Goal: Task Accomplishment & Management: Manage account settings

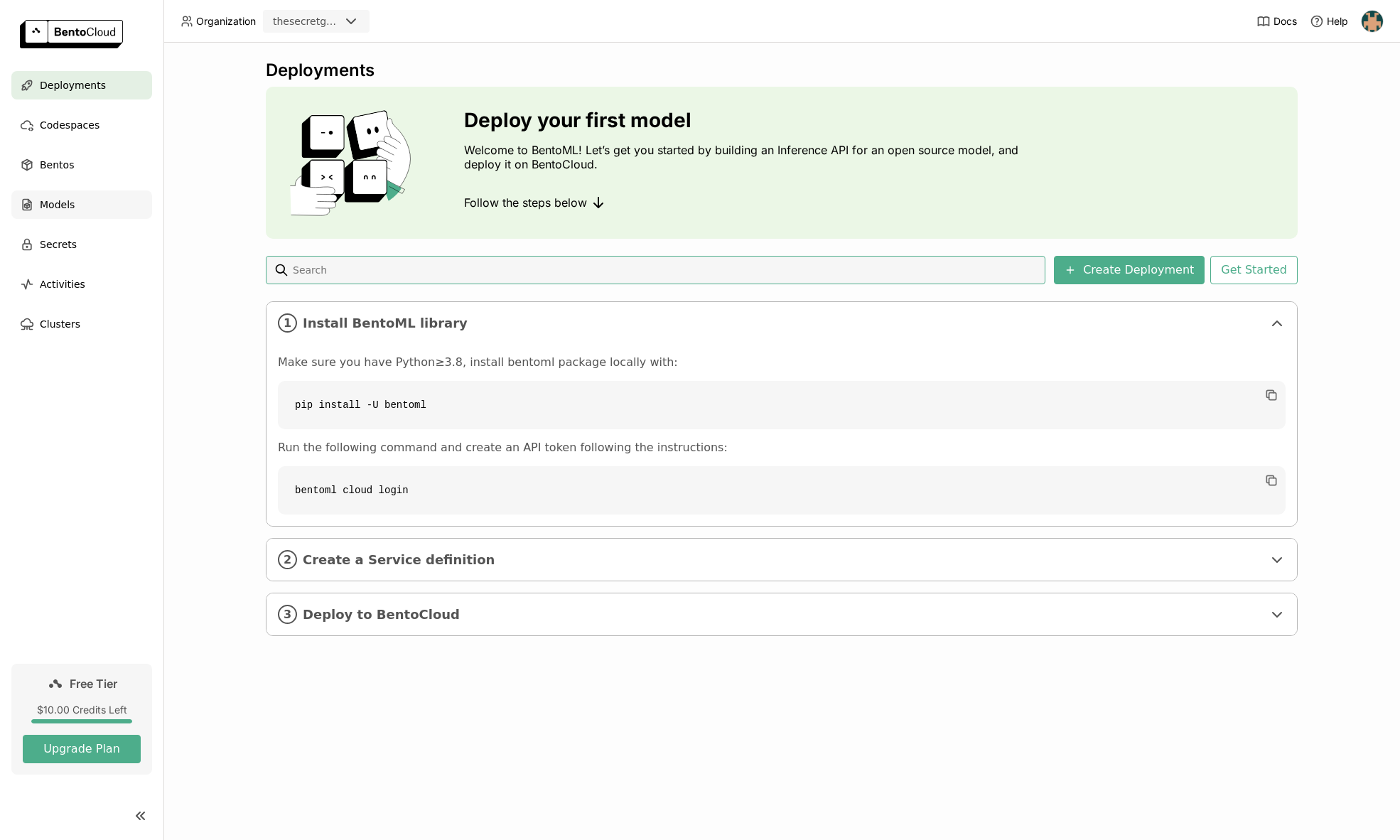
click at [59, 206] on span "Models" at bounding box center [57, 204] width 35 height 17
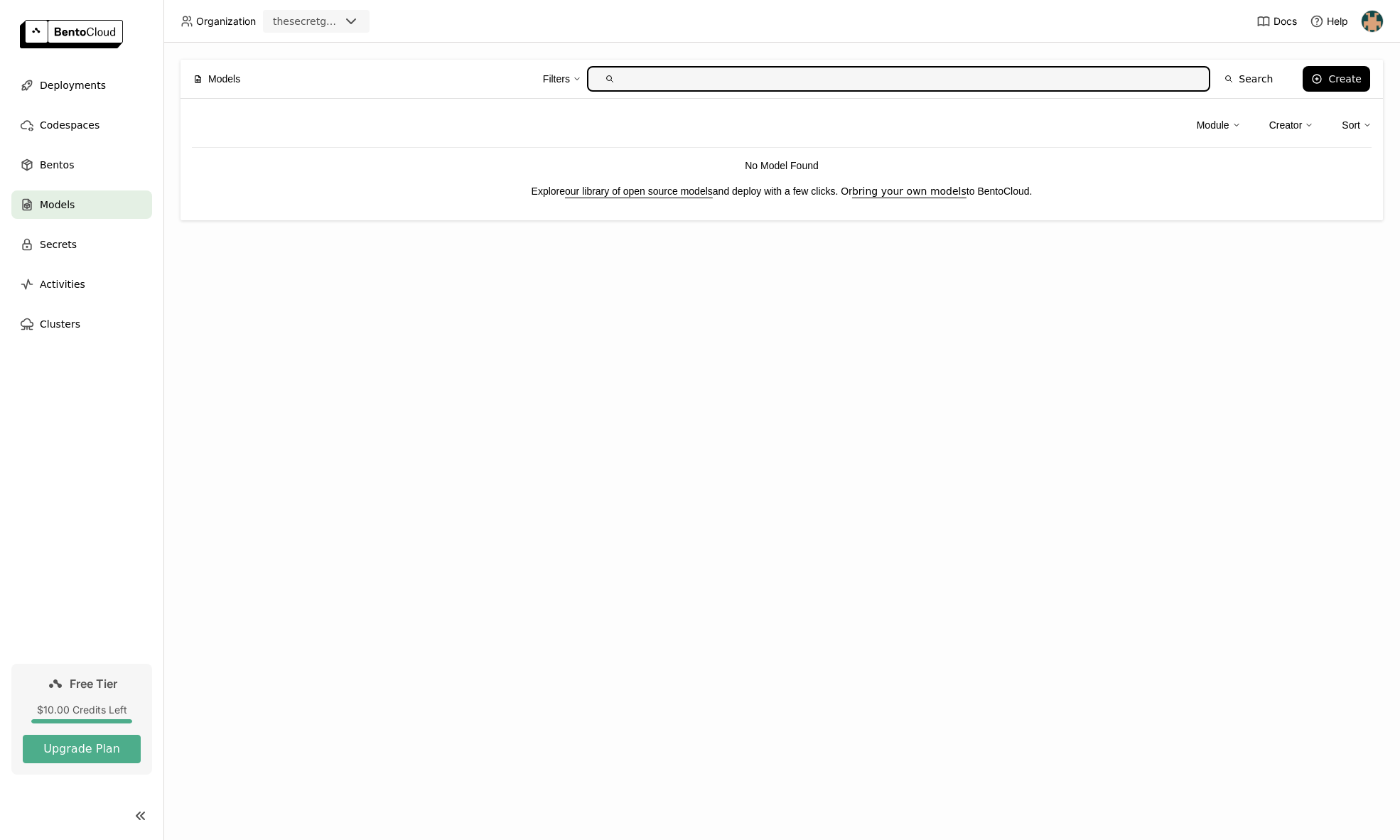
click at [1072, 77] on input "text" at bounding box center [910, 78] width 578 height 23
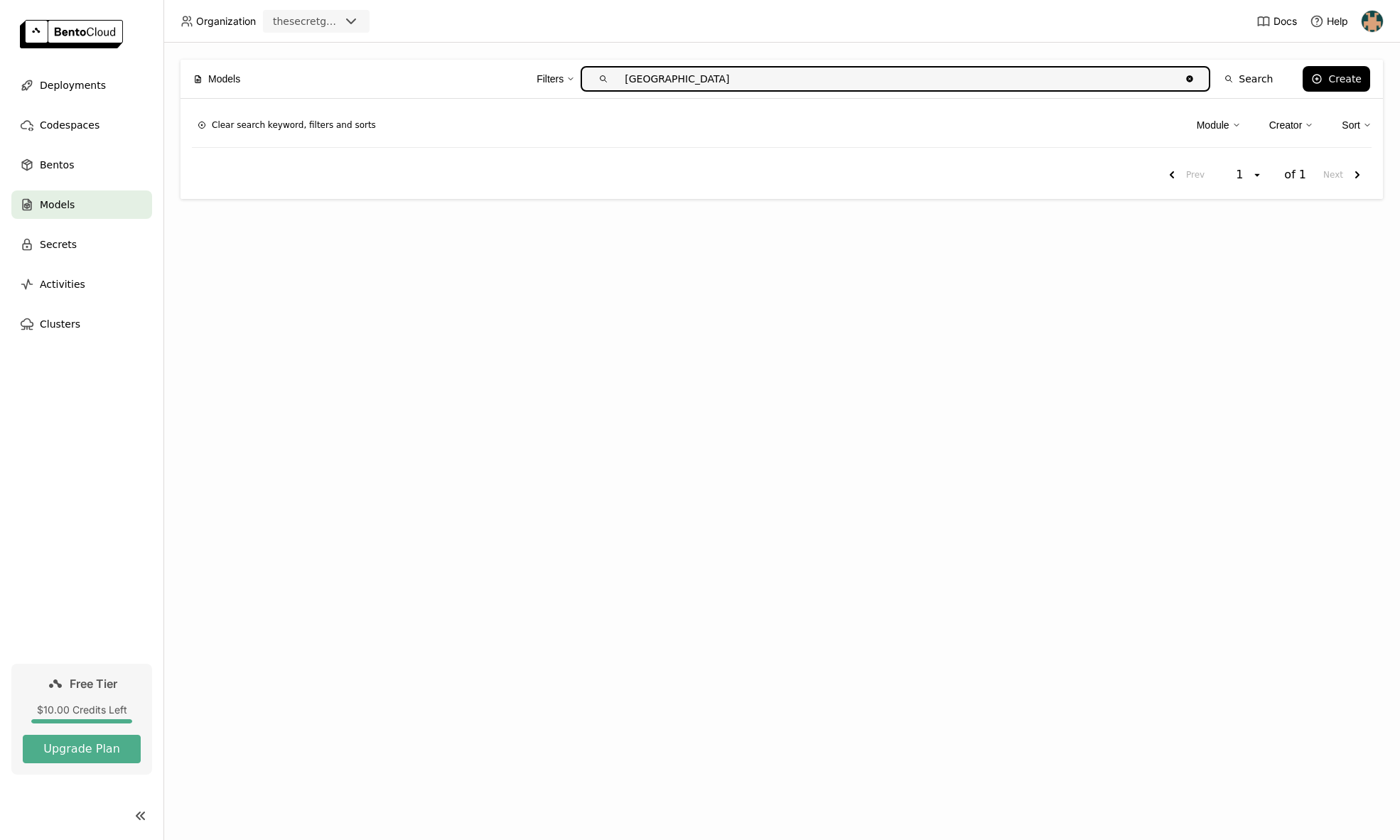
click at [694, 84] on input "[GEOGRAPHIC_DATA]" at bounding box center [897, 78] width 566 height 23
type input "v"
type input "mistral"
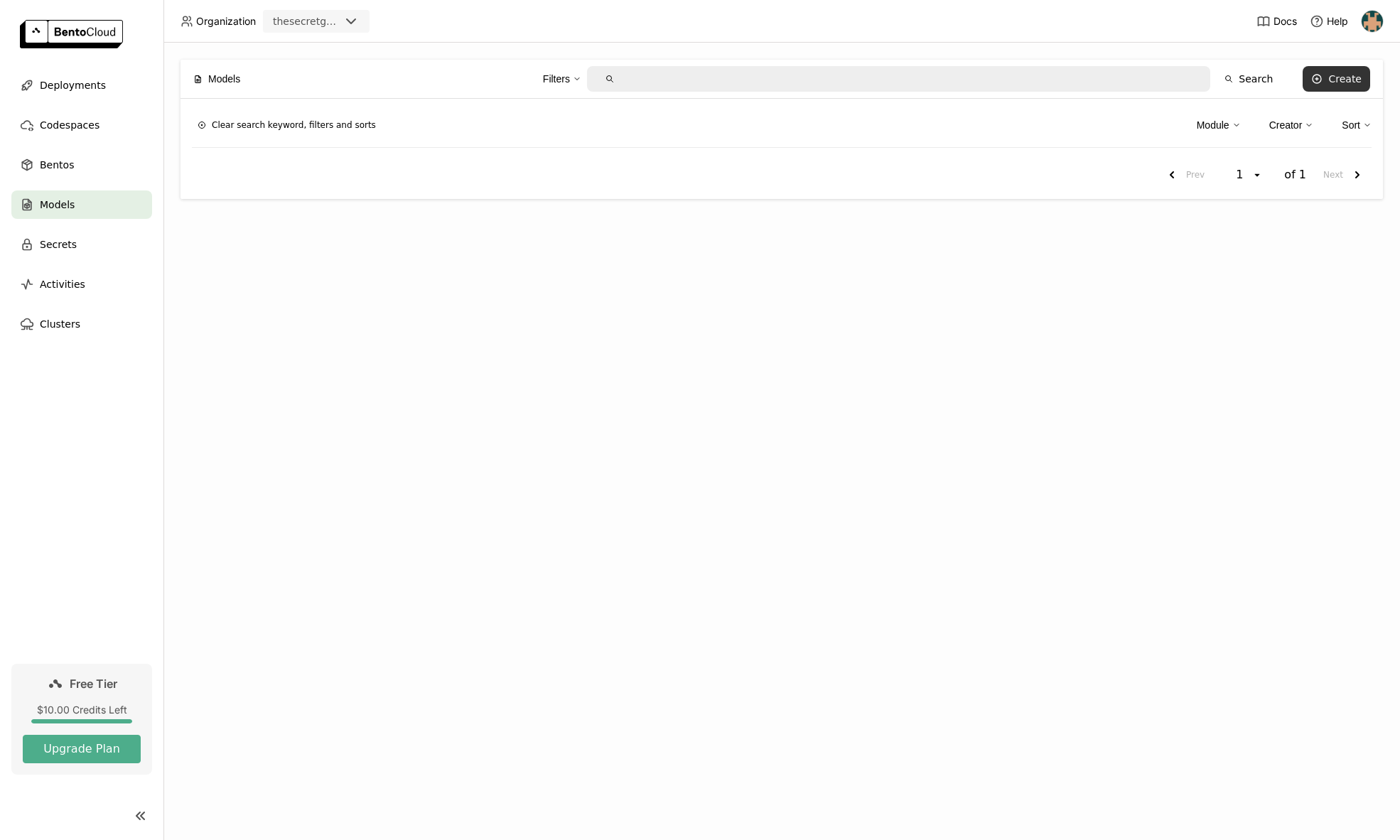
click at [1333, 81] on div "Create" at bounding box center [1345, 78] width 33 height 11
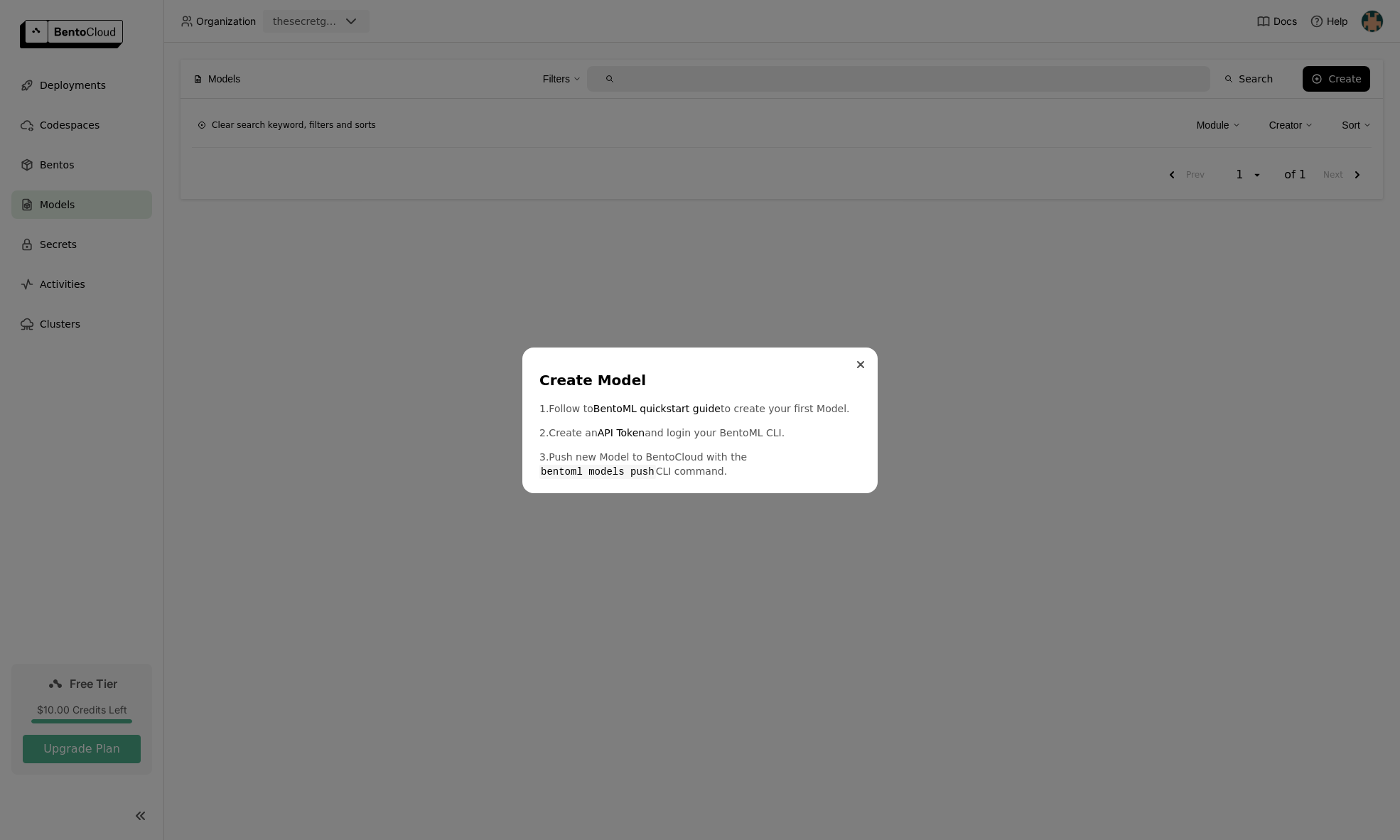
click at [861, 361] on icon "Close" at bounding box center [860, 364] width 7 height 7
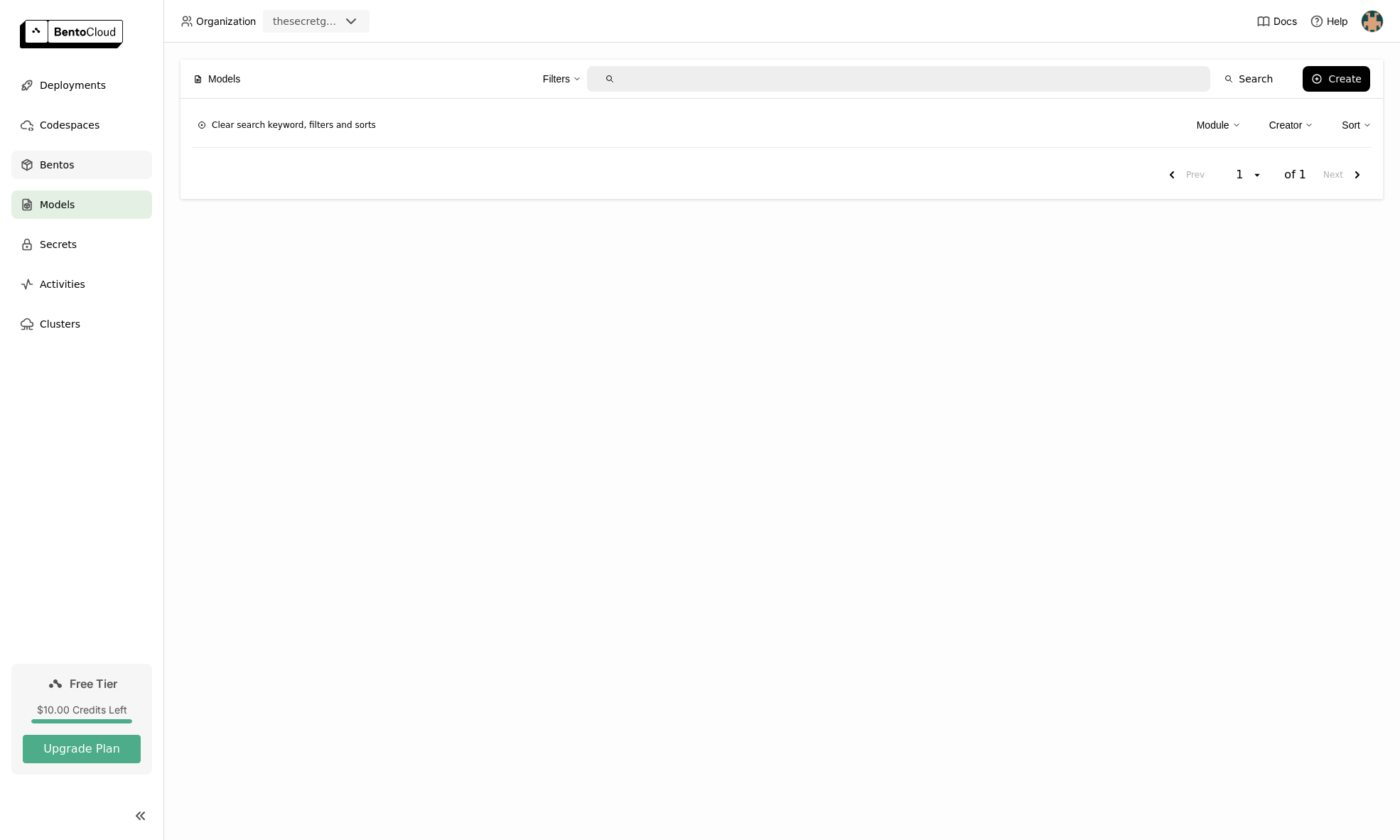
click at [73, 170] on div "Bentos" at bounding box center [82, 165] width 141 height 29
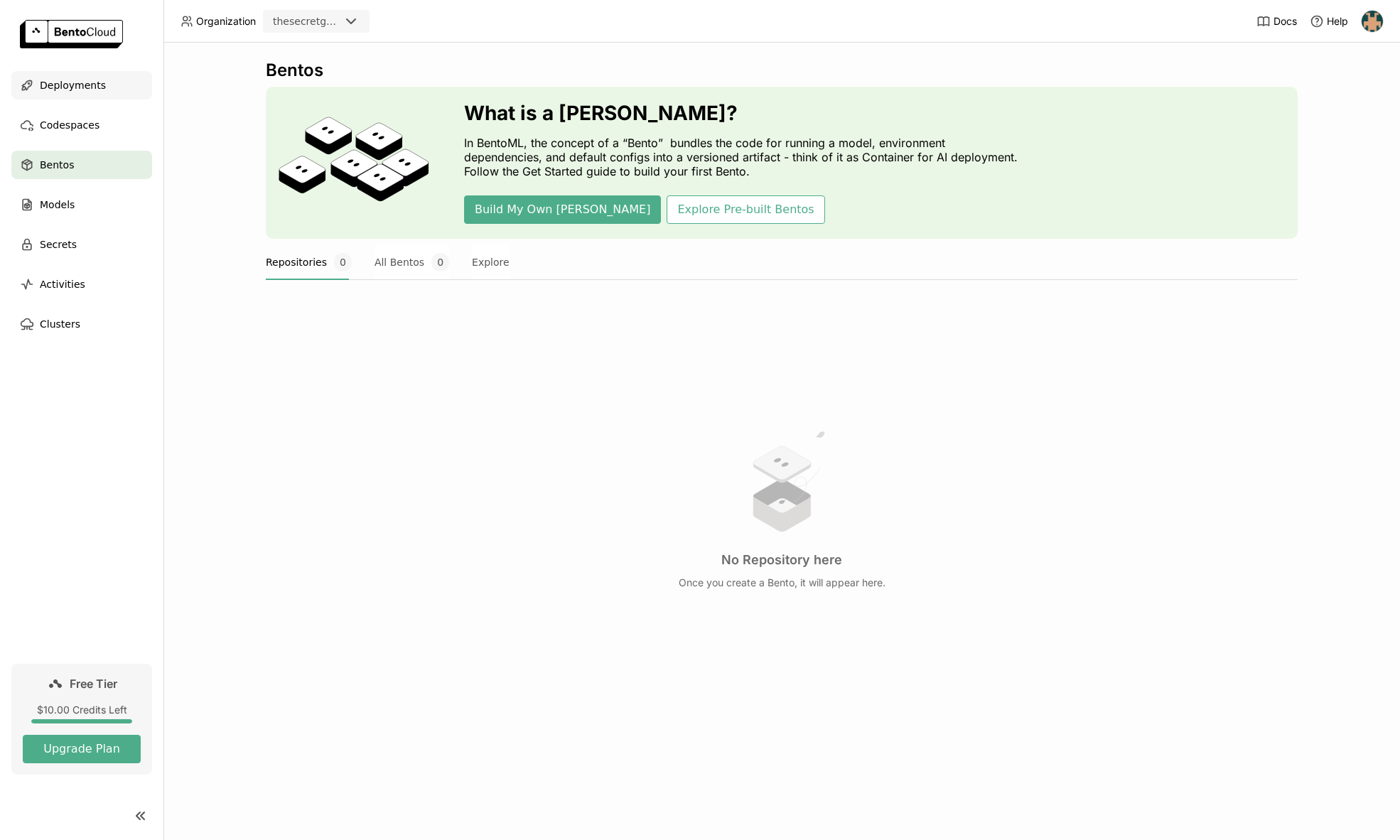
click at [44, 93] on span "Deployments" at bounding box center [72, 86] width 66 height 17
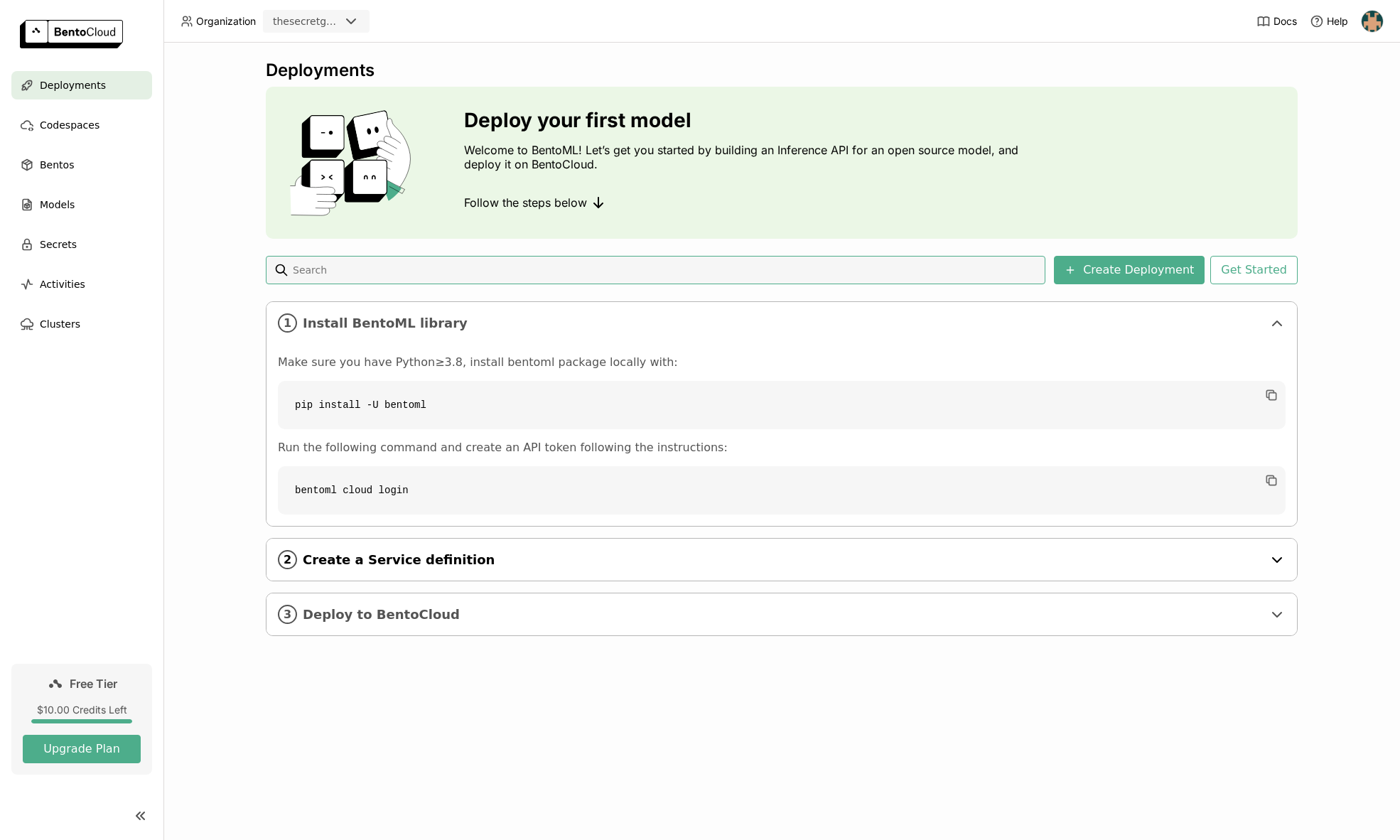
click at [335, 571] on div "2 Create a Service definition" at bounding box center [782, 559] width 1031 height 42
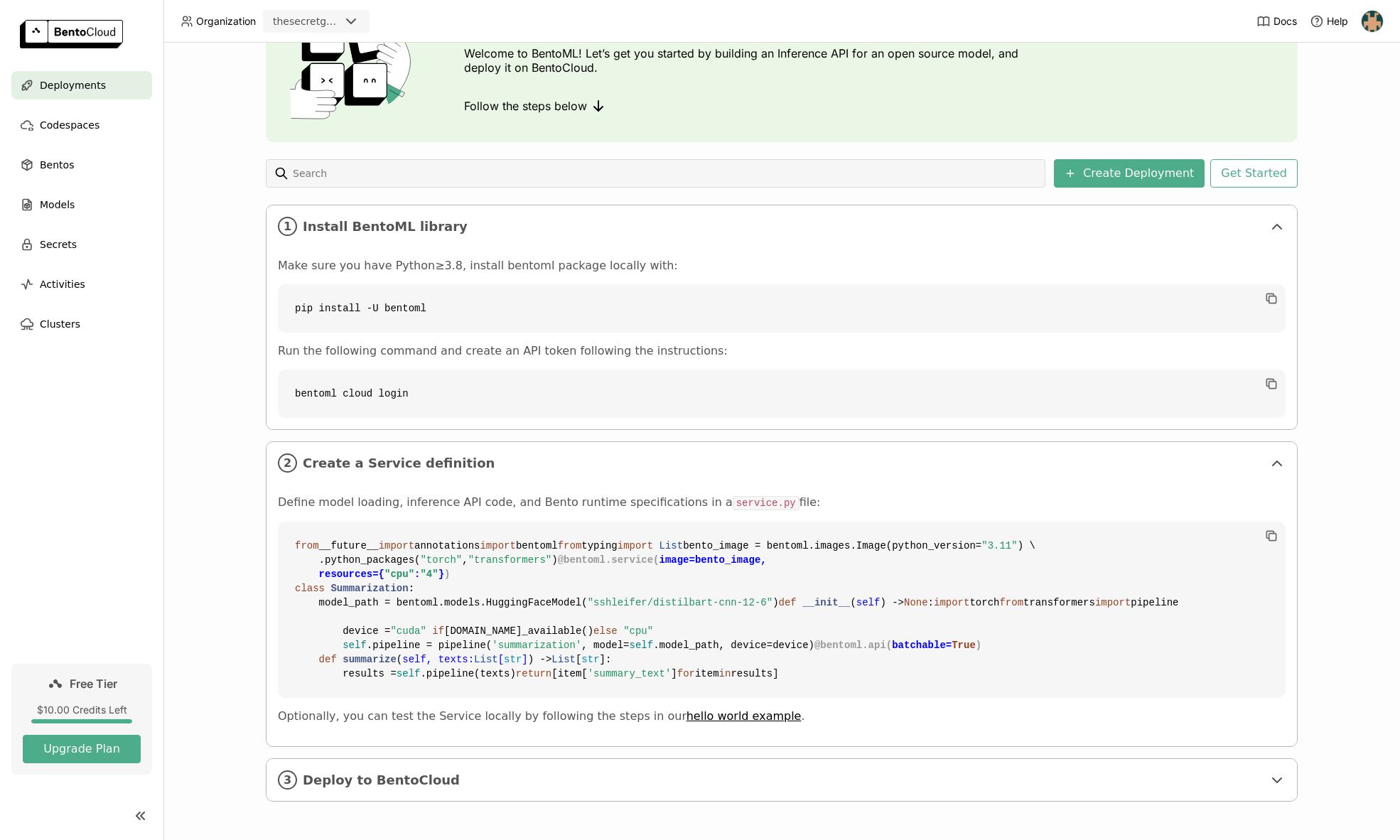
scroll to position [353, 0]
click at [386, 785] on span "Deploy to BentoCloud" at bounding box center [782, 780] width 960 height 16
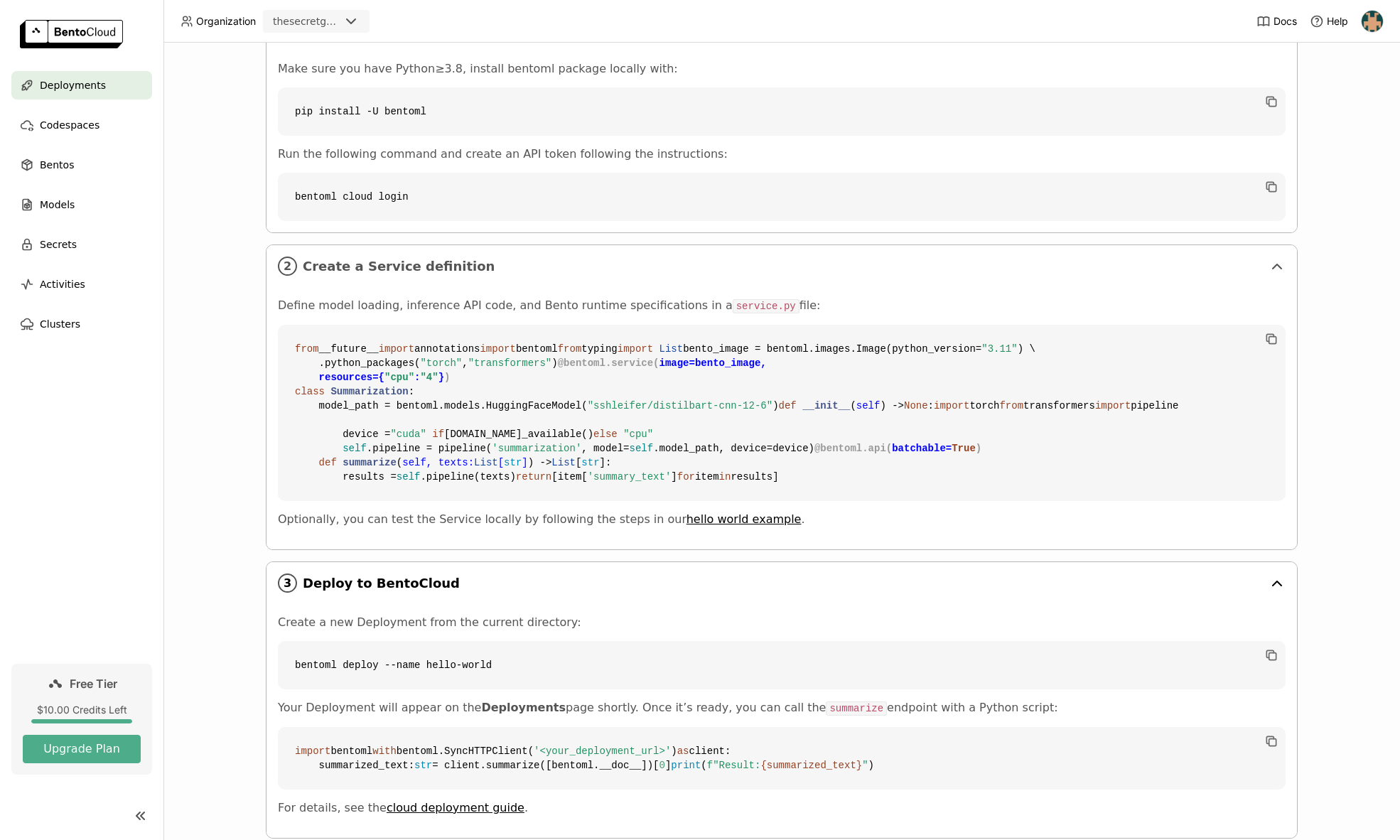
scroll to position [0, 0]
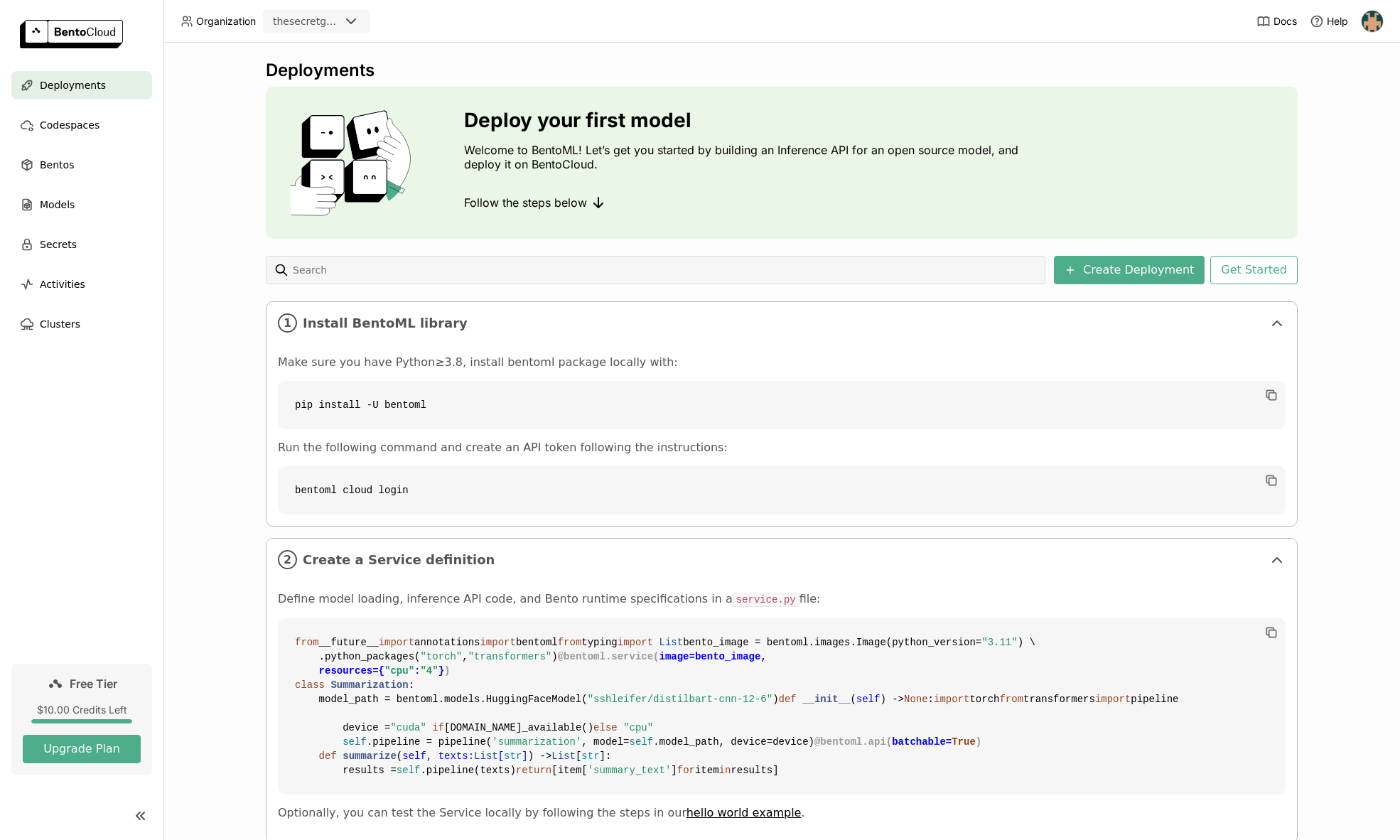
click at [1370, 27] on img at bounding box center [1372, 21] width 21 height 21
click at [1324, 98] on link "API Tokens" at bounding box center [1342, 94] width 82 height 20
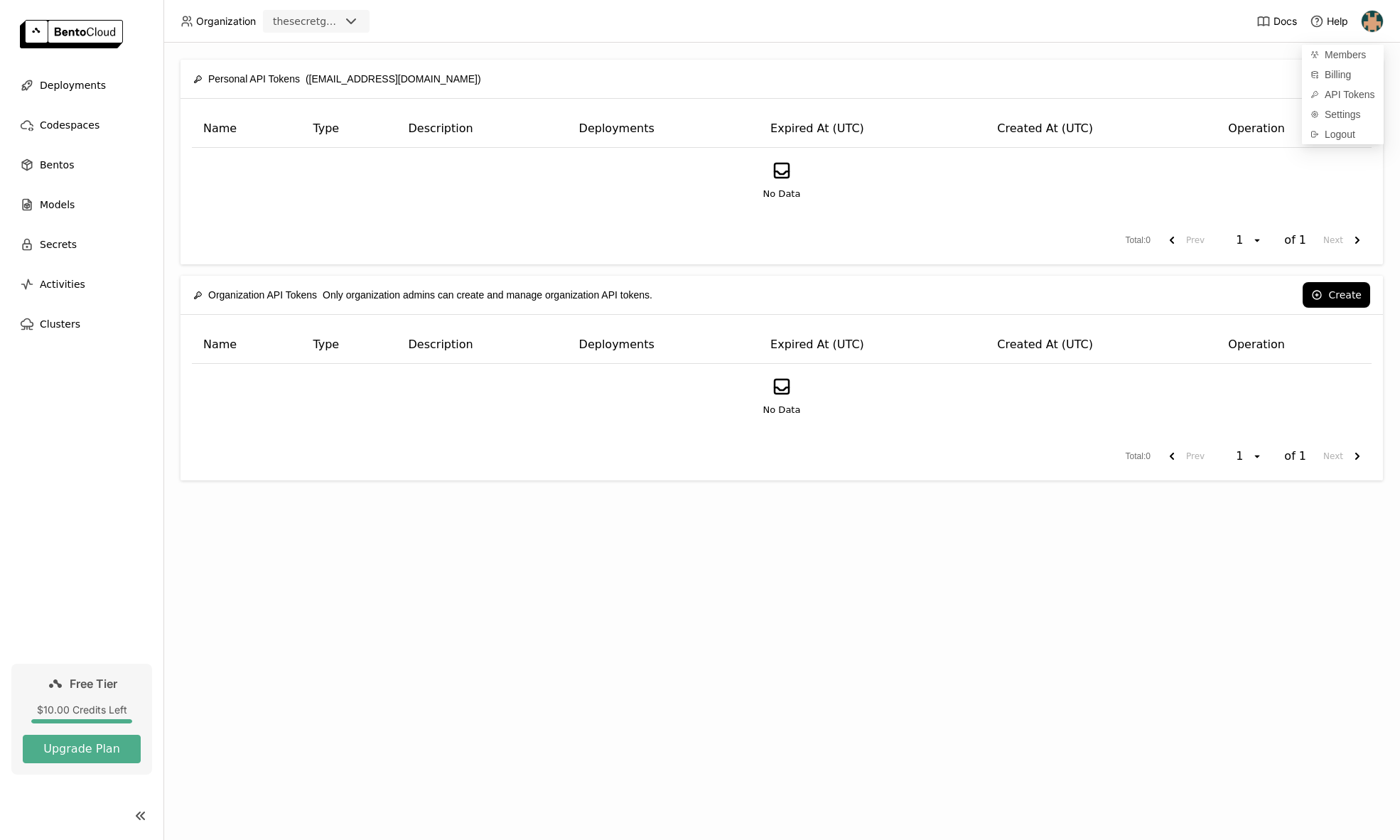
click at [1219, 284] on div "Create" at bounding box center [1019, 295] width 704 height 25
click at [1330, 70] on button "Create" at bounding box center [1336, 78] width 67 height 25
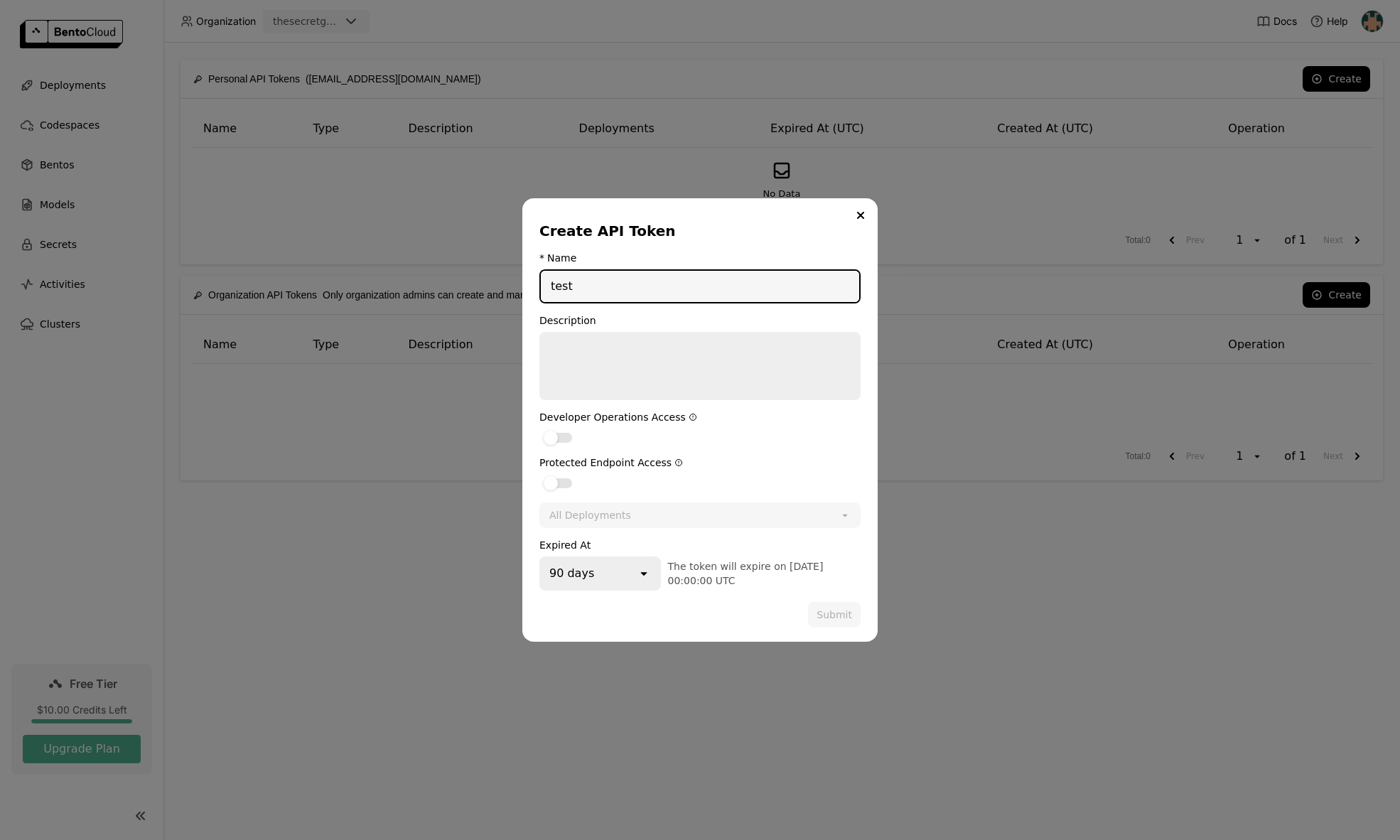
type input "test"
click at [637, 559] on div "open" at bounding box center [648, 573] width 23 height 31
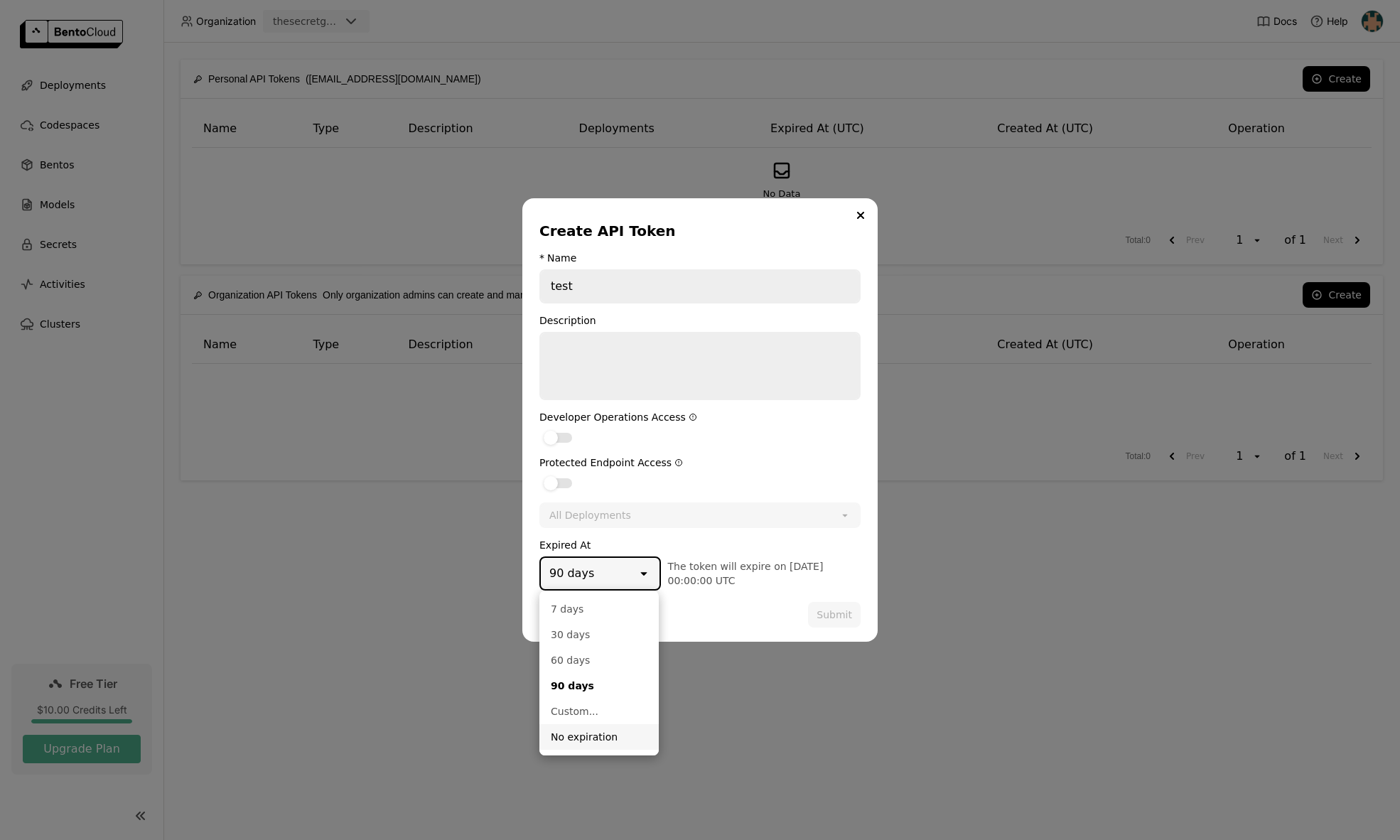
click at [595, 735] on div "No expiration" at bounding box center [599, 737] width 97 height 14
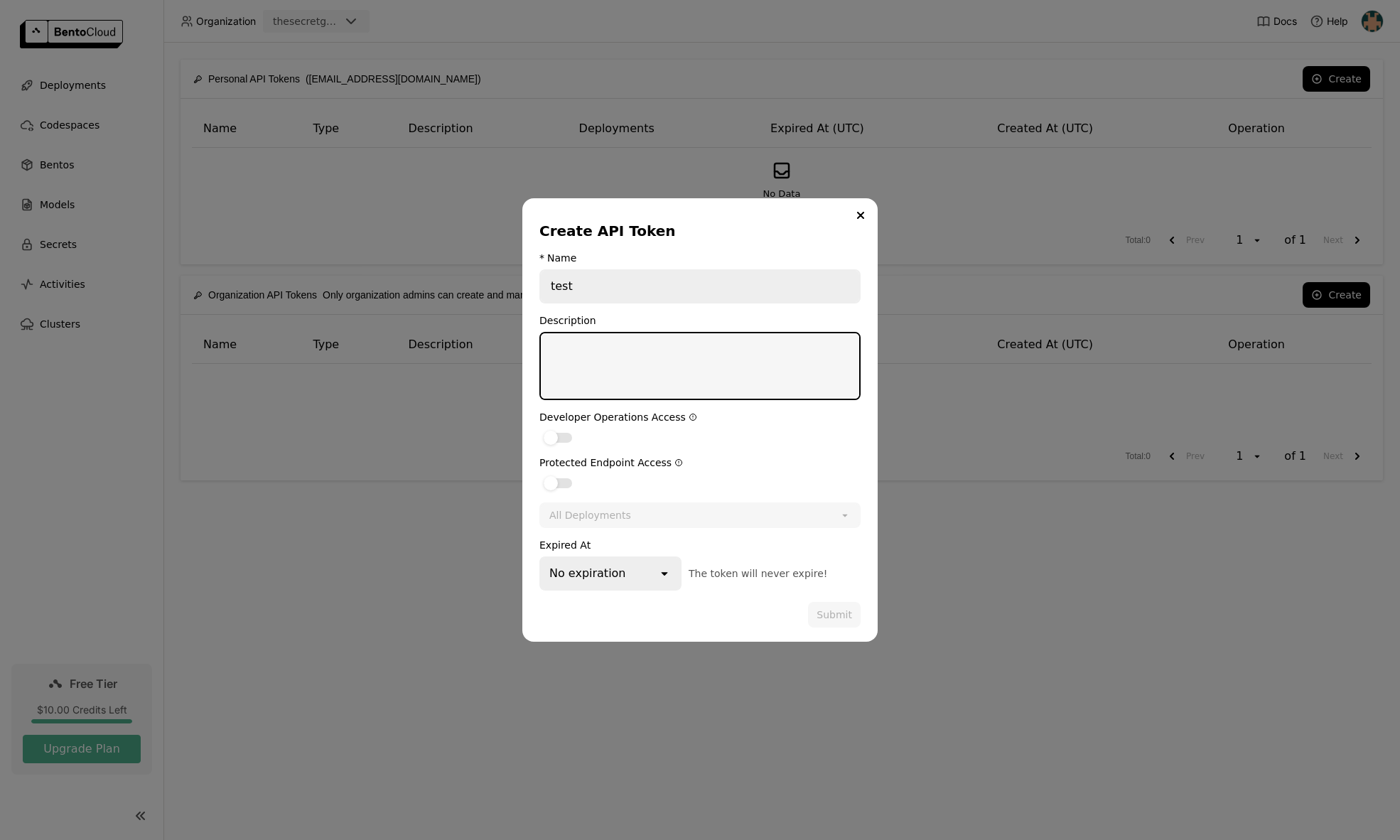
click at [736, 371] on textarea "dialog" at bounding box center [700, 365] width 319 height 65
type textarea "test"
click at [674, 488] on label "dialog" at bounding box center [699, 483] width 321 height 17
click at [539, 474] on input "dialog" at bounding box center [539, 474] width 0 height 0
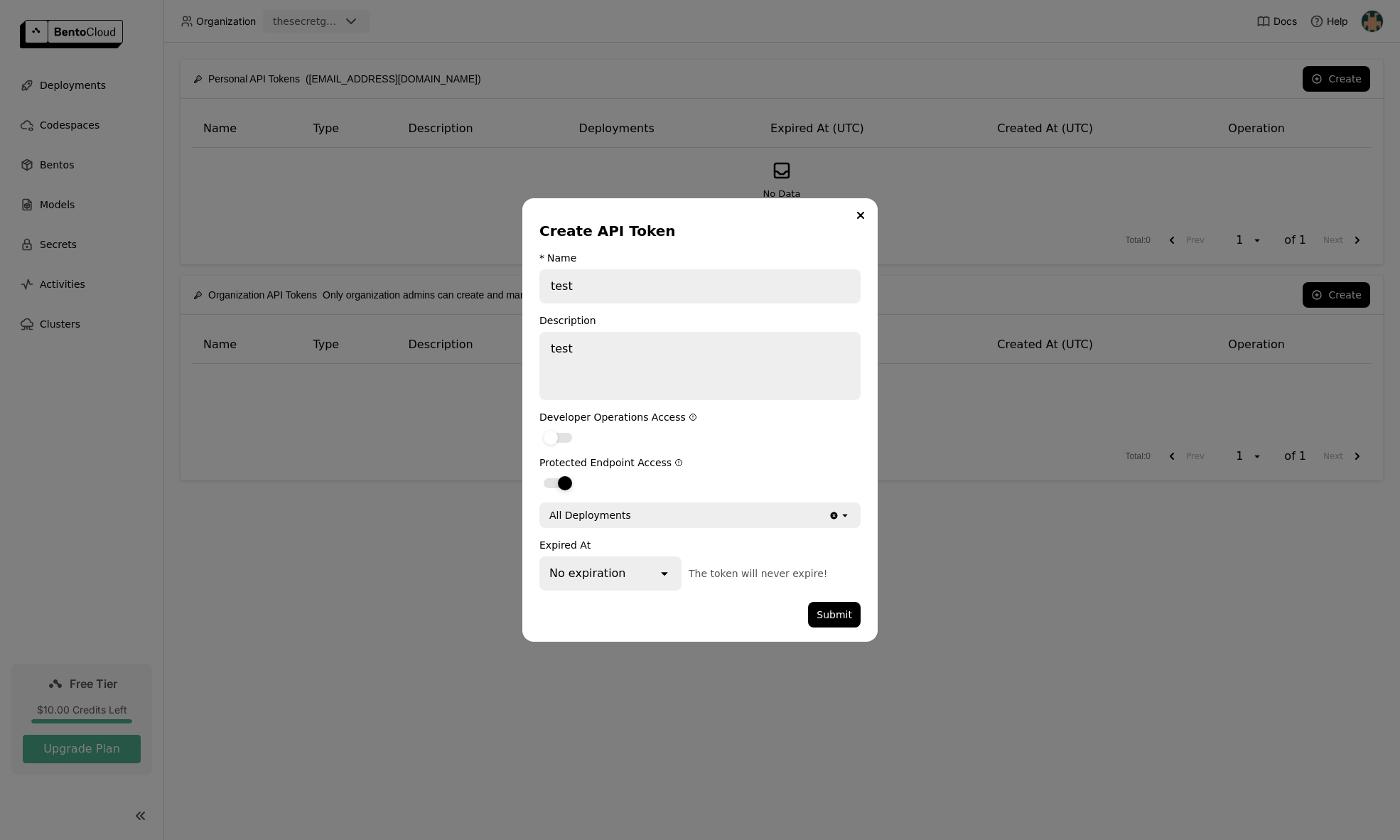
click at [673, 488] on label "dialog" at bounding box center [699, 483] width 321 height 17
click at [539, 474] on input "dialog" at bounding box center [539, 474] width 0 height 0
click at [673, 488] on label "dialog" at bounding box center [699, 483] width 321 height 17
click at [539, 474] on input "dialog" at bounding box center [539, 474] width 0 height 0
click at [679, 519] on div "All Deployments" at bounding box center [684, 515] width 288 height 23
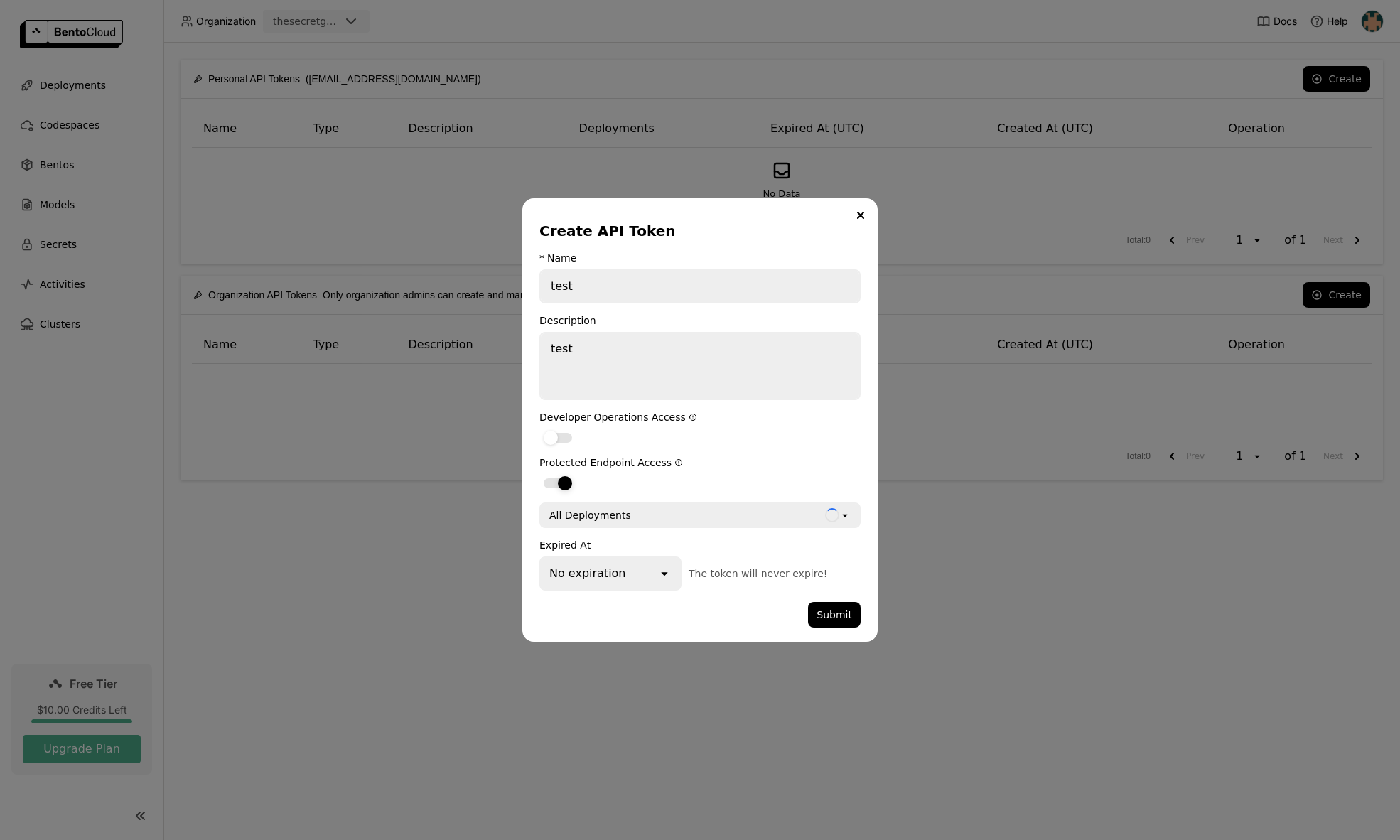
click at [736, 486] on label "dialog" at bounding box center [699, 483] width 321 height 17
click at [539, 474] on input "dialog" at bounding box center [539, 474] width 0 height 0
click at [665, 487] on label "dialog" at bounding box center [699, 483] width 321 height 17
click at [539, 474] on input "dialog" at bounding box center [539, 474] width 0 height 0
click at [824, 617] on button "Submit" at bounding box center [834, 614] width 52 height 25
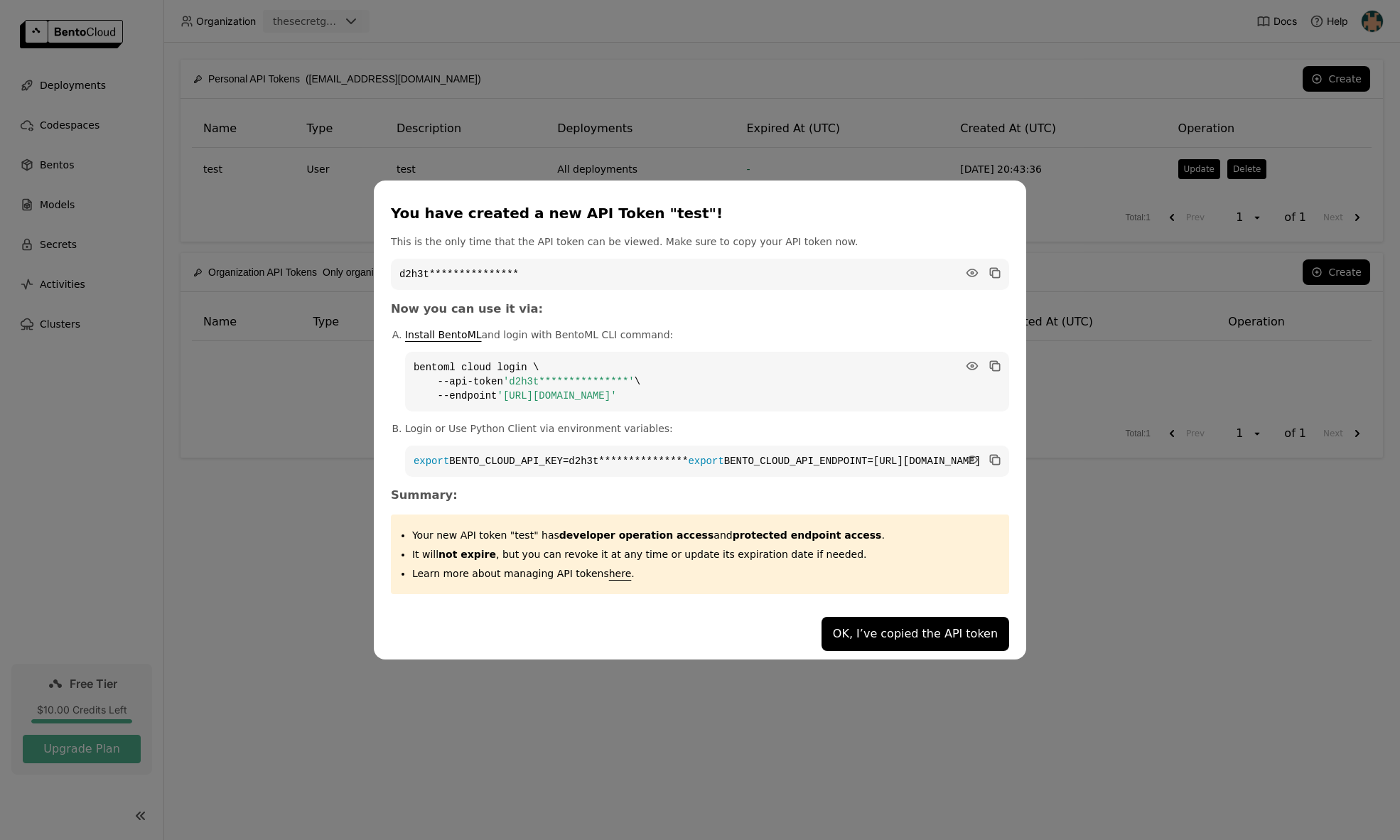
click at [522, 353] on code "**********" at bounding box center [707, 381] width 604 height 59
copy code "bentoml"
click at [965, 265] on icon "dialog" at bounding box center [972, 273] width 14 height 14
click at [965, 365] on icon "dialog" at bounding box center [972, 366] width 14 height 14
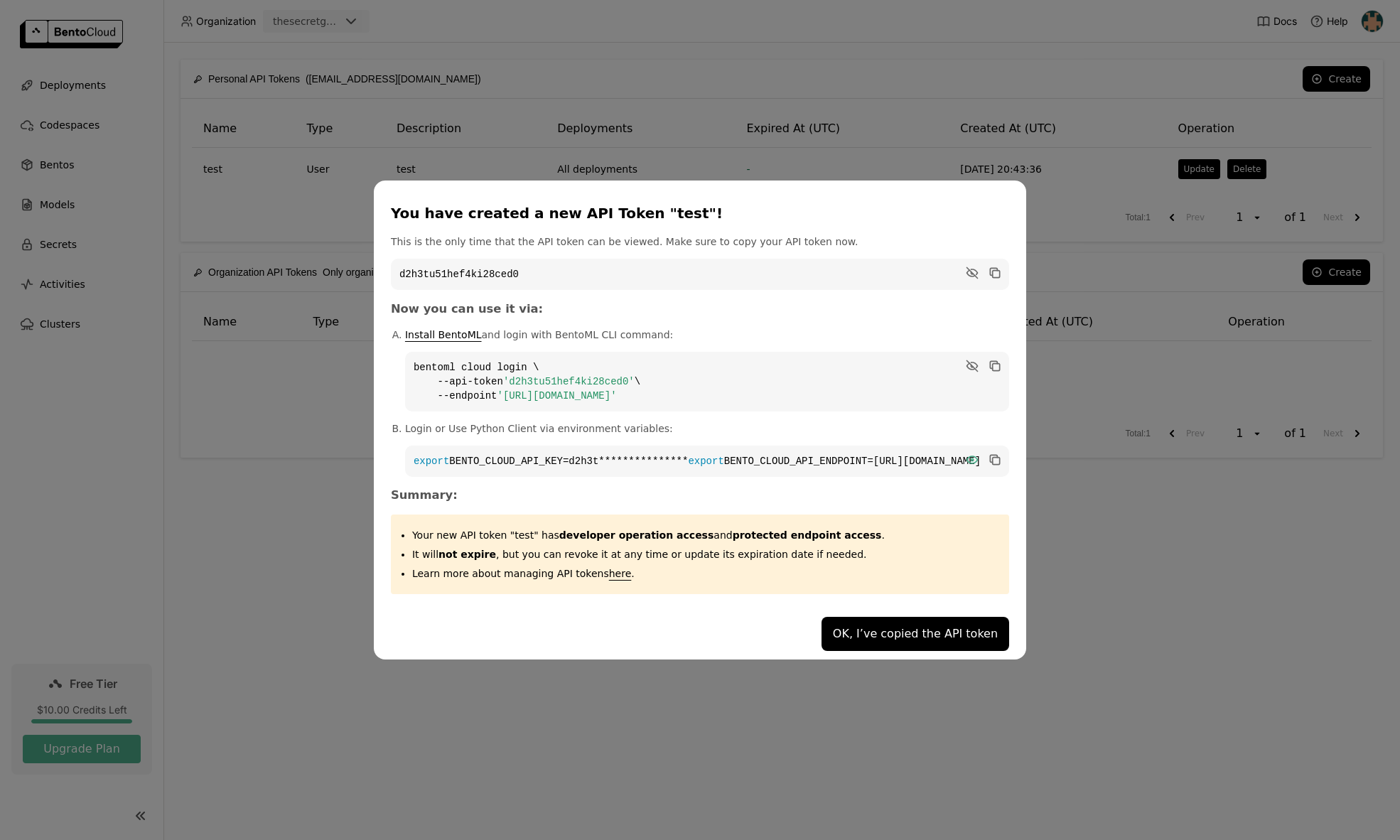
click at [967, 456] on icon "dialog" at bounding box center [972, 460] width 10 height 7
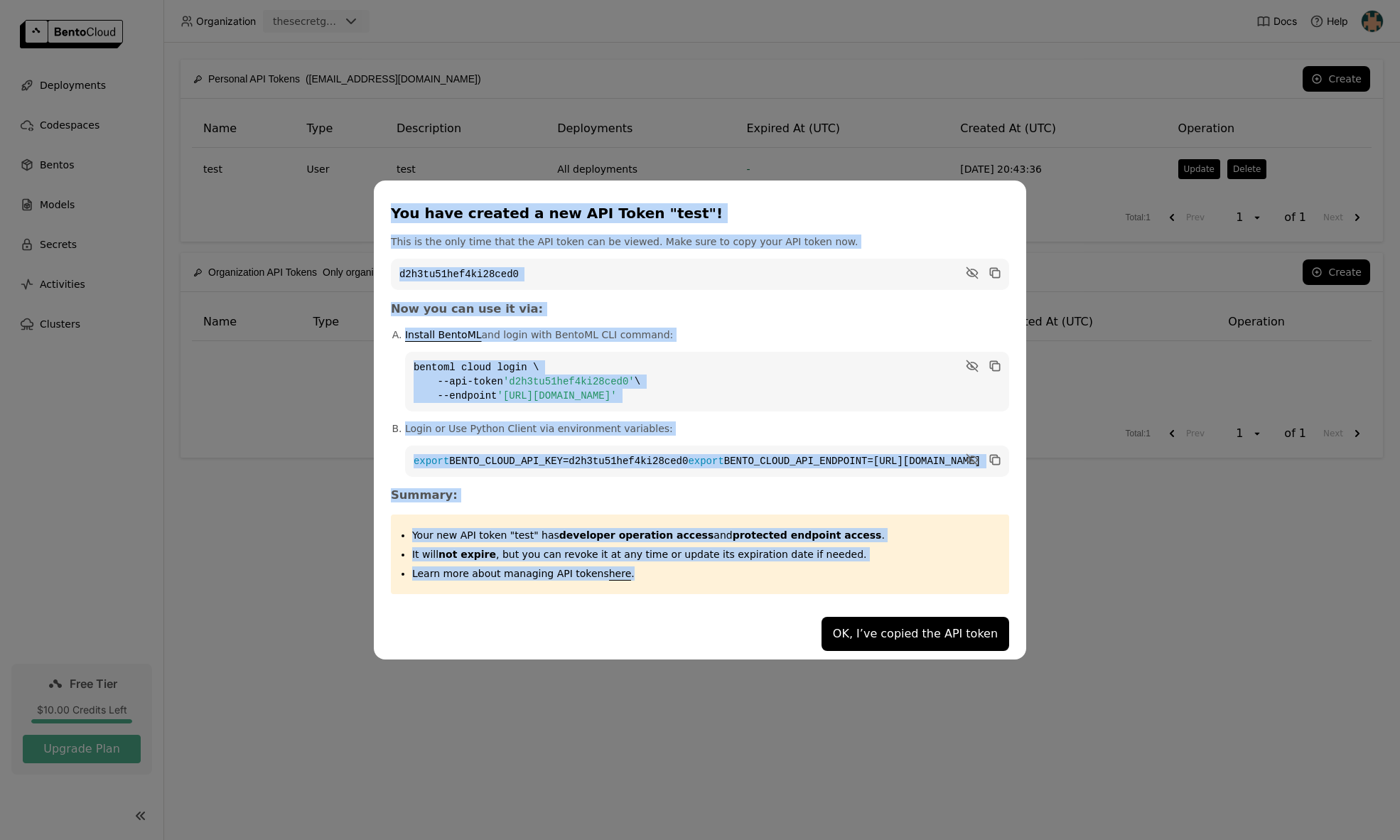
drag, startPoint x: 727, startPoint y: 592, endPoint x: 457, endPoint y: 209, distance: 468.6
click at [457, 209] on div "You have created a new API Token "test"! This is the only time that the API tok…" at bounding box center [700, 420] width 652 height 479
copy div "You have created a new API Token "test"! This is the only time that the API tok…"
click at [868, 648] on button "OK, I’ve copied the API token" at bounding box center [915, 633] width 188 height 34
